Goal: Transaction & Acquisition: Obtain resource

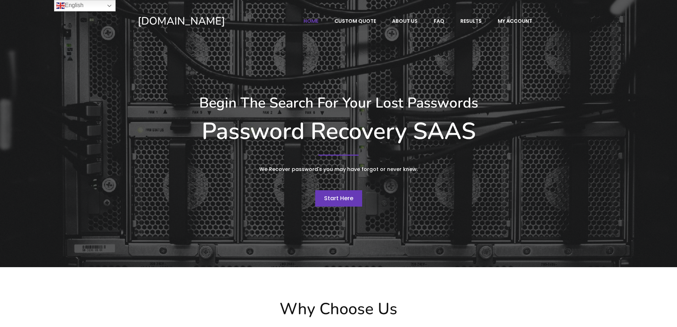
click at [344, 200] on span "Start Here" at bounding box center [338, 198] width 29 height 8
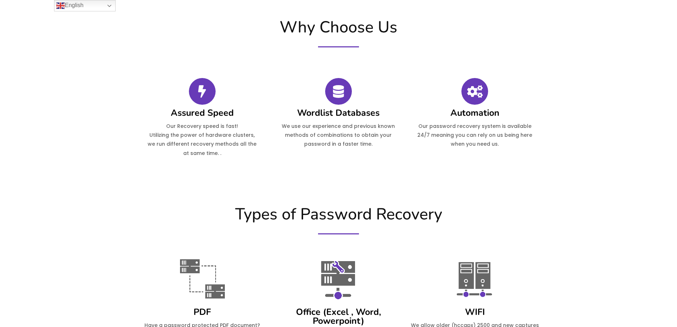
scroll to position [356, 0]
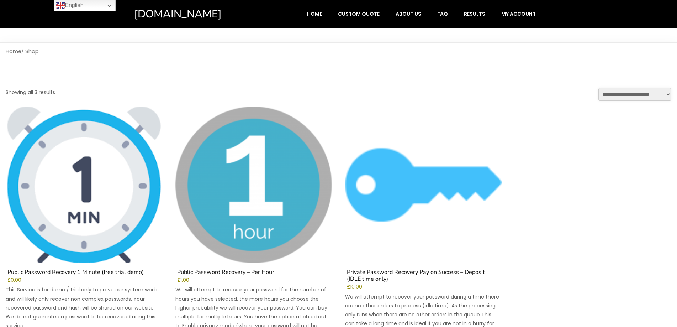
scroll to position [107, 0]
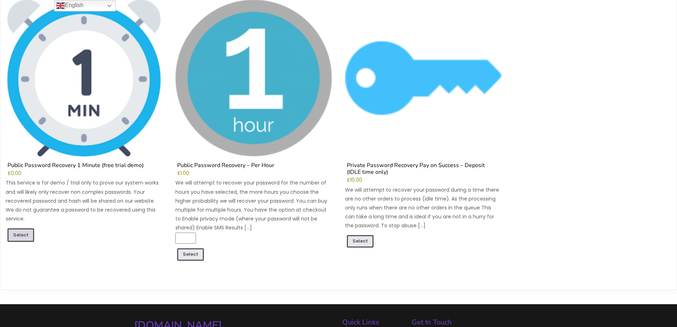
click at [22, 234] on link "Select" at bounding box center [20, 235] width 27 height 14
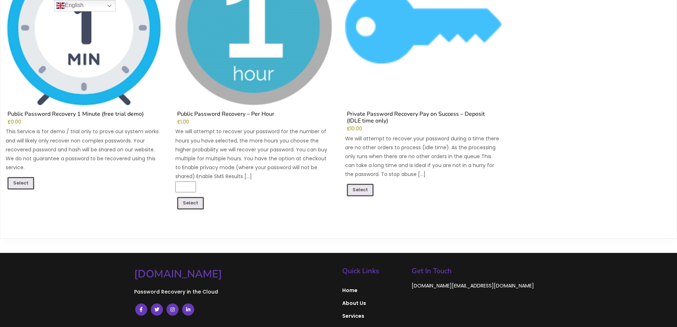
scroll to position [206, 0]
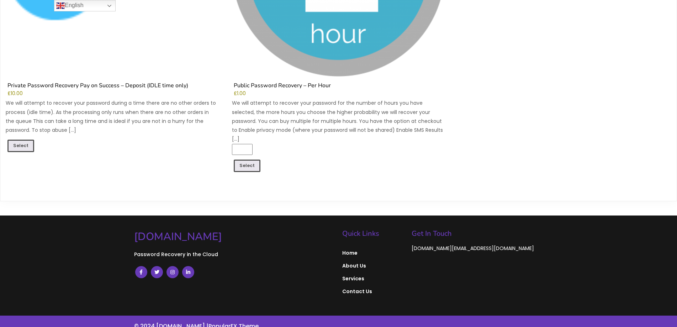
scroll to position [705, 0]
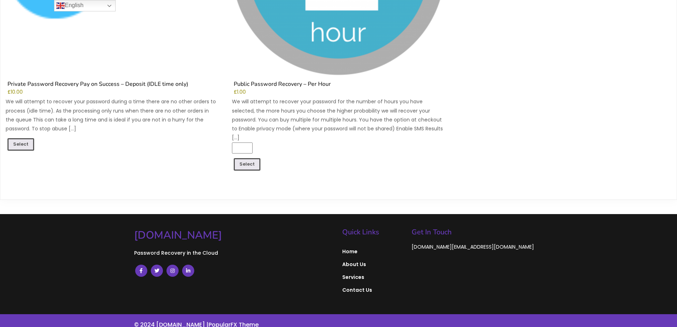
drag, startPoint x: 188, startPoint y: 148, endPoint x: 188, endPoint y: 144, distance: 4.3
